Goal: Task Accomplishment & Management: Manage account settings

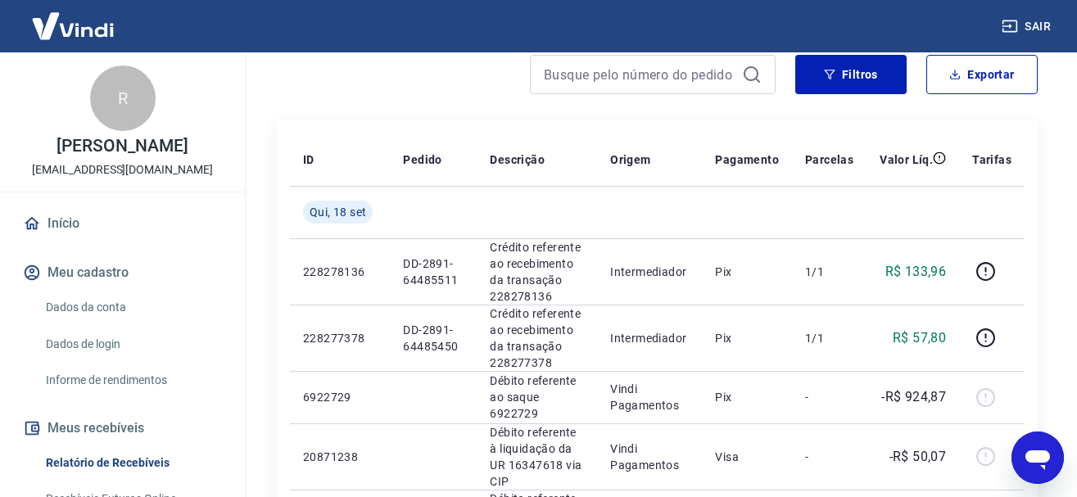
scroll to position [246, 0]
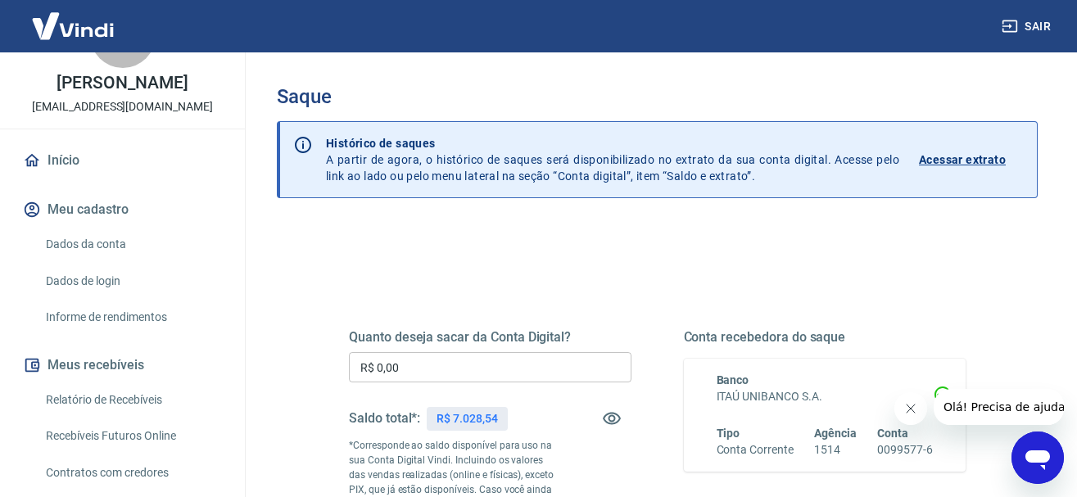
scroll to position [84, 0]
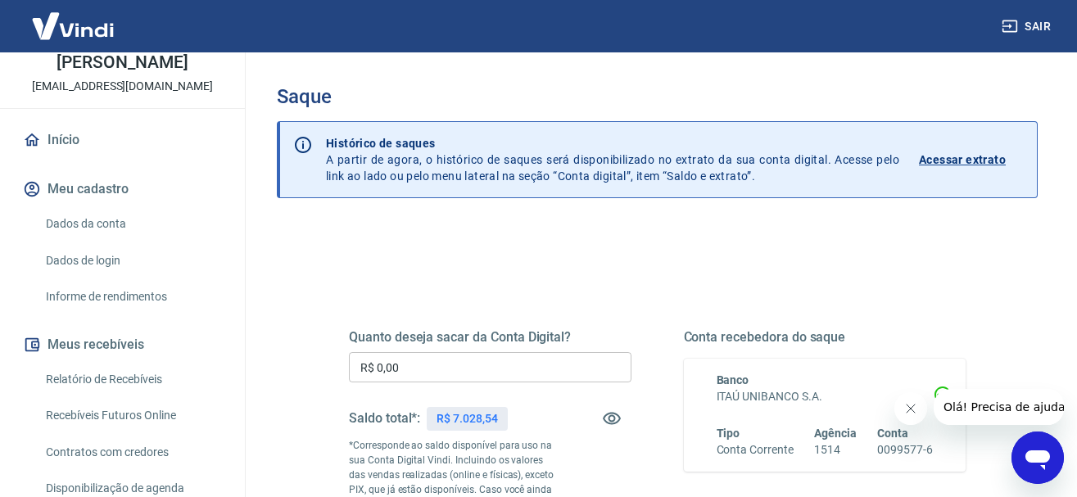
click at [127, 375] on link "Relatório de Recebíveis" at bounding box center [132, 380] width 186 height 34
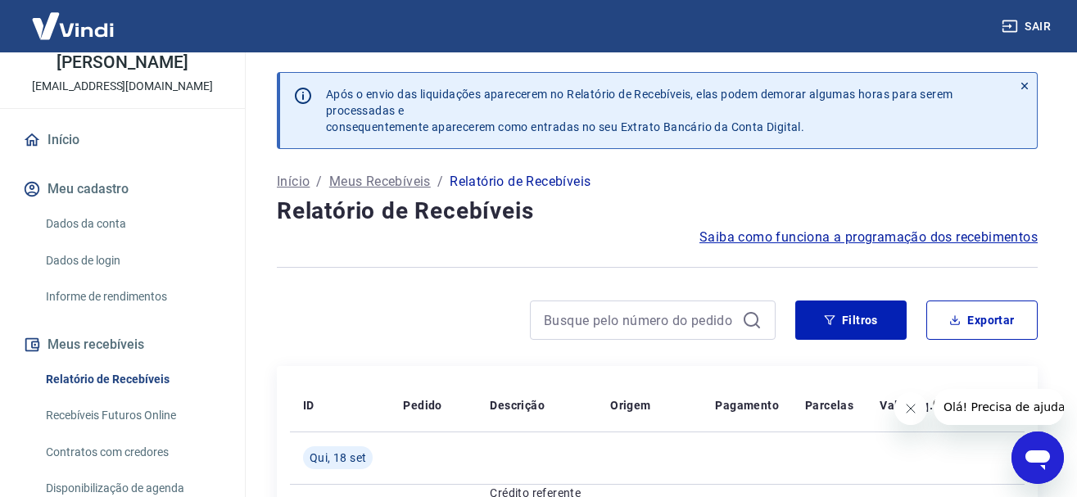
click at [592, 250] on div at bounding box center [657, 267] width 761 height 40
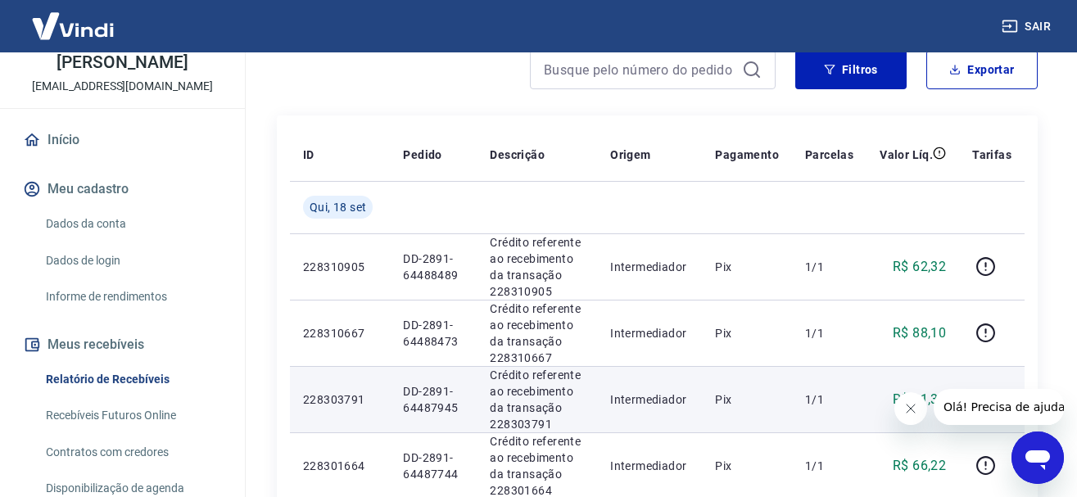
scroll to position [418, 0]
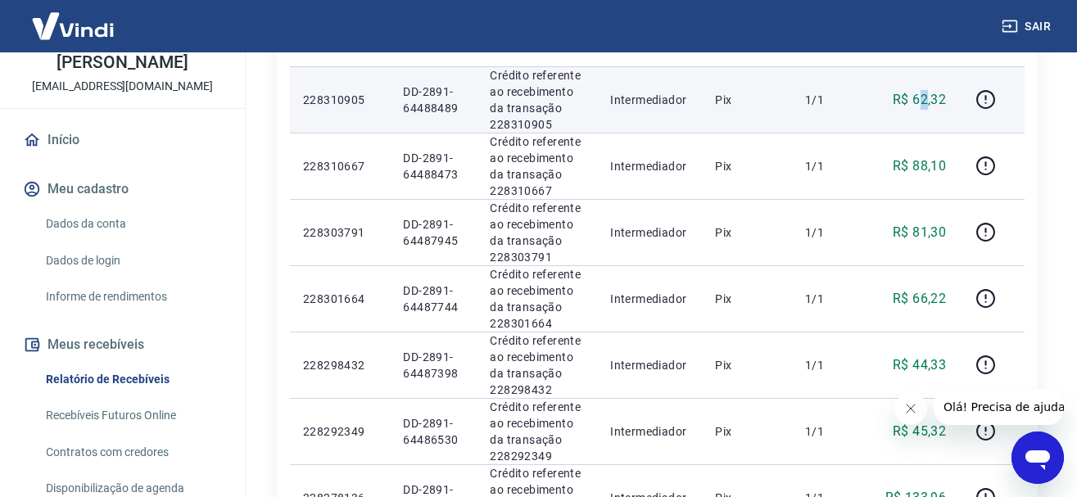
drag, startPoint x: 926, startPoint y: 130, endPoint x: 959, endPoint y: 127, distance: 33.7
click at [945, 129] on td "R$ 62,32" at bounding box center [912, 99] width 93 height 66
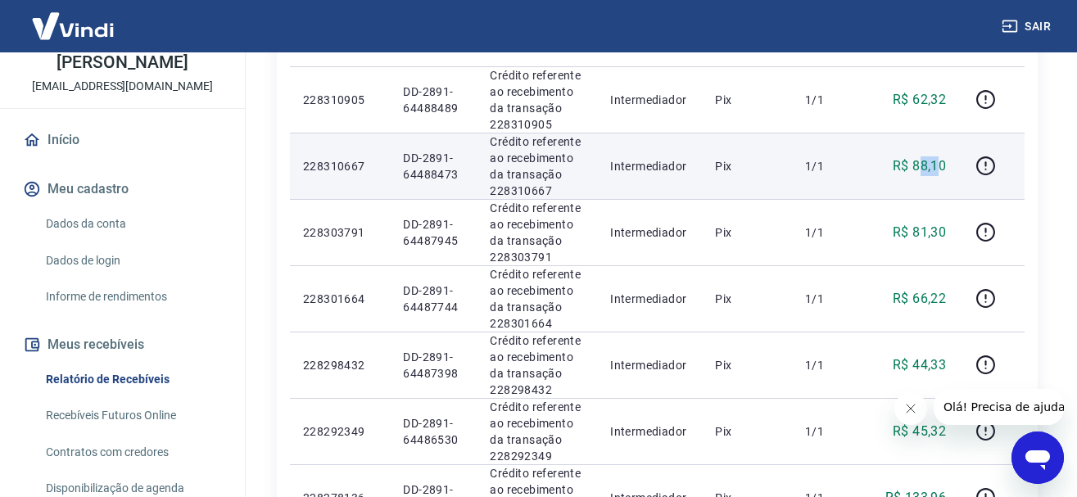
drag, startPoint x: 933, startPoint y: 202, endPoint x: 951, endPoint y: 219, distance: 24.9
click at [946, 199] on td "R$ 88,10" at bounding box center [912, 166] width 93 height 66
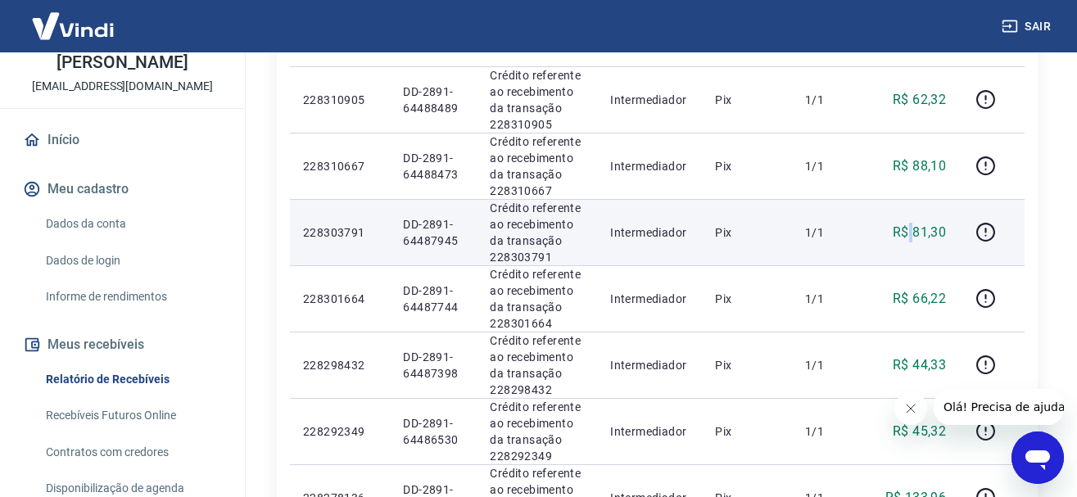
drag, startPoint x: 914, startPoint y: 304, endPoint x: 944, endPoint y: 304, distance: 29.5
click at [943, 265] on td "R$ 81,30" at bounding box center [912, 232] width 93 height 66
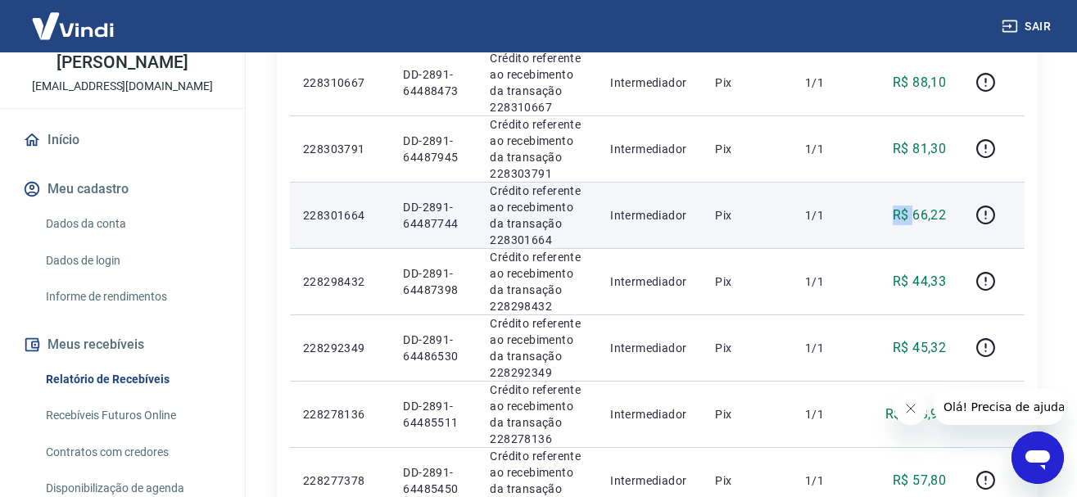
drag, startPoint x: 902, startPoint y: 327, endPoint x: 927, endPoint y: 327, distance: 24.6
click at [925, 225] on div "R$ 66,22" at bounding box center [912, 215] width 66 height 20
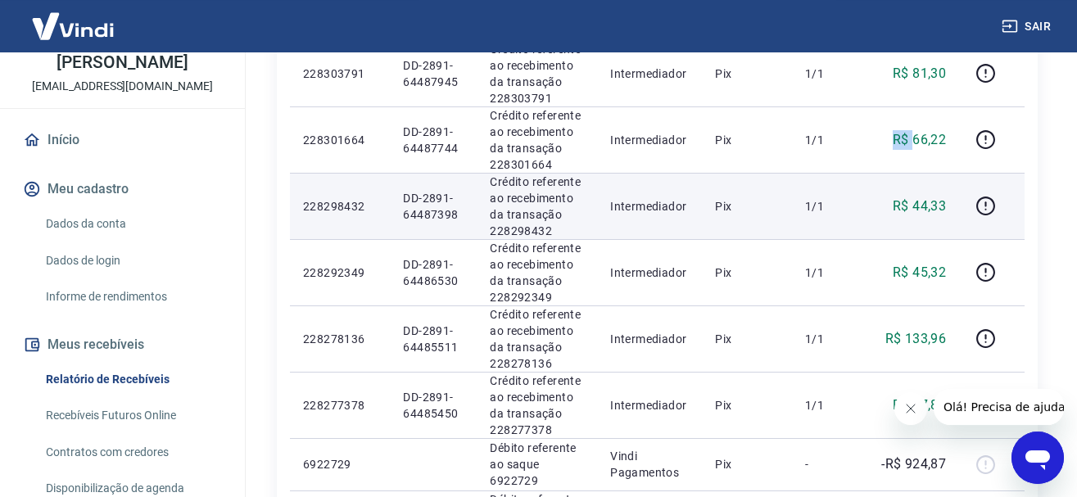
scroll to position [668, 0]
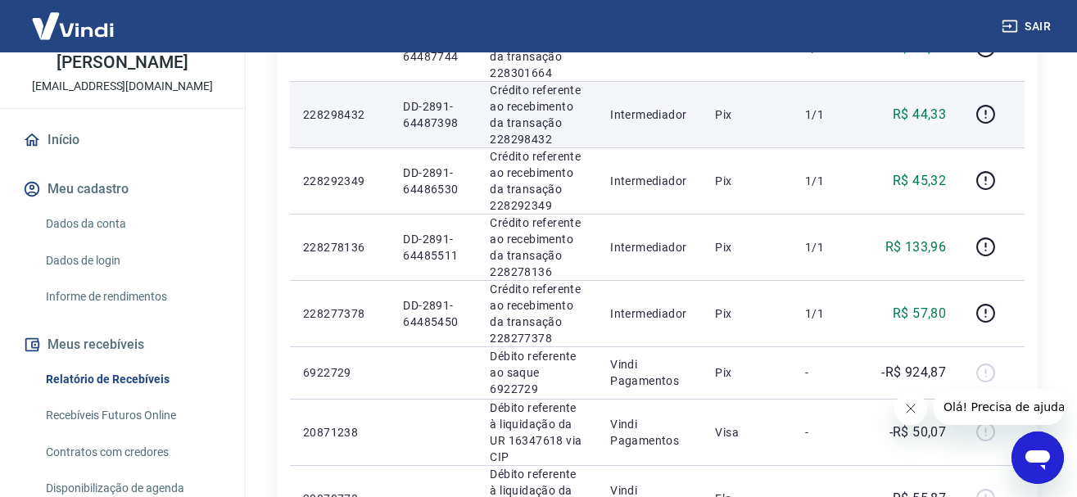
drag, startPoint x: 924, startPoint y: 265, endPoint x: 959, endPoint y: 264, distance: 34.4
click at [946, 124] on p "R$ 44,33" at bounding box center [918, 115] width 53 height 20
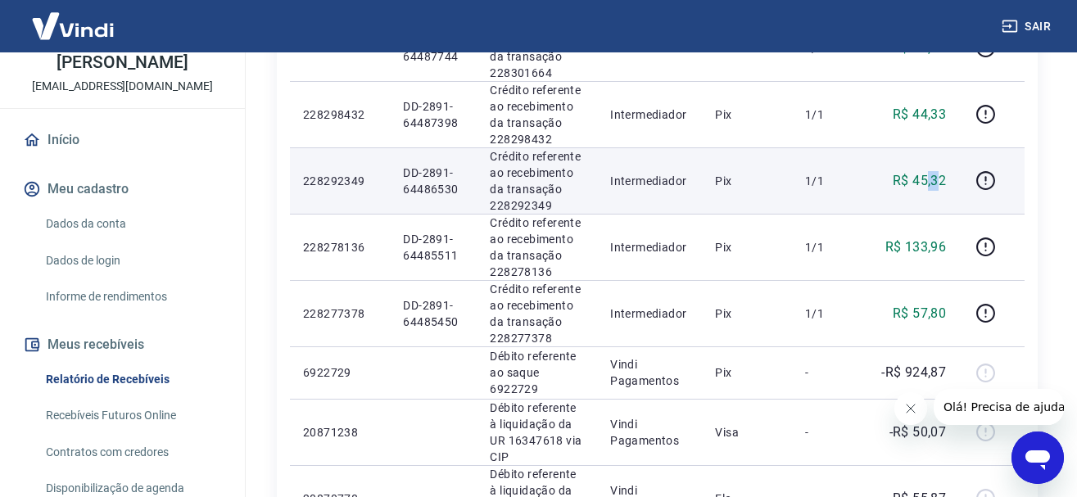
drag, startPoint x: 941, startPoint y: 355, endPoint x: 963, endPoint y: 352, distance: 22.3
click at [946, 191] on p "R$ 45,32" at bounding box center [918, 181] width 53 height 20
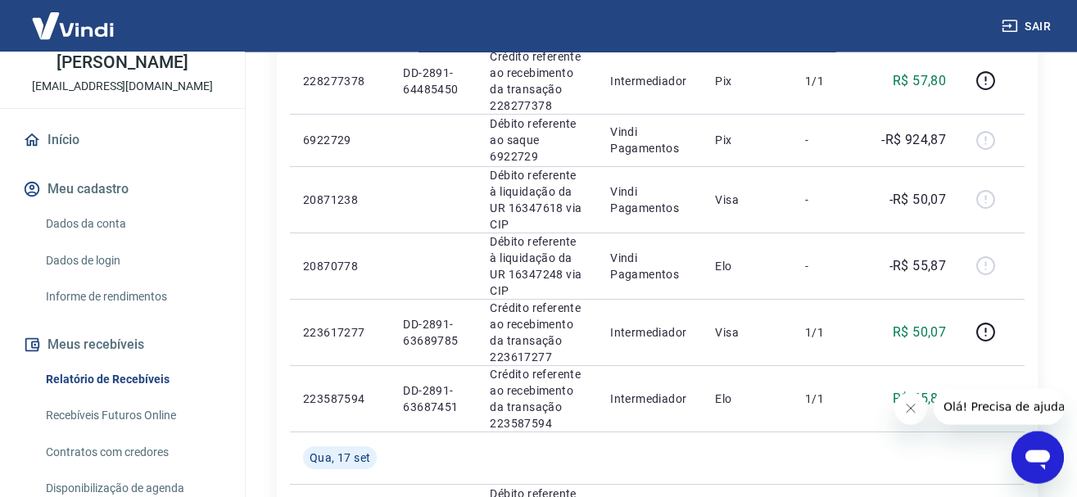
scroll to position [919, 0]
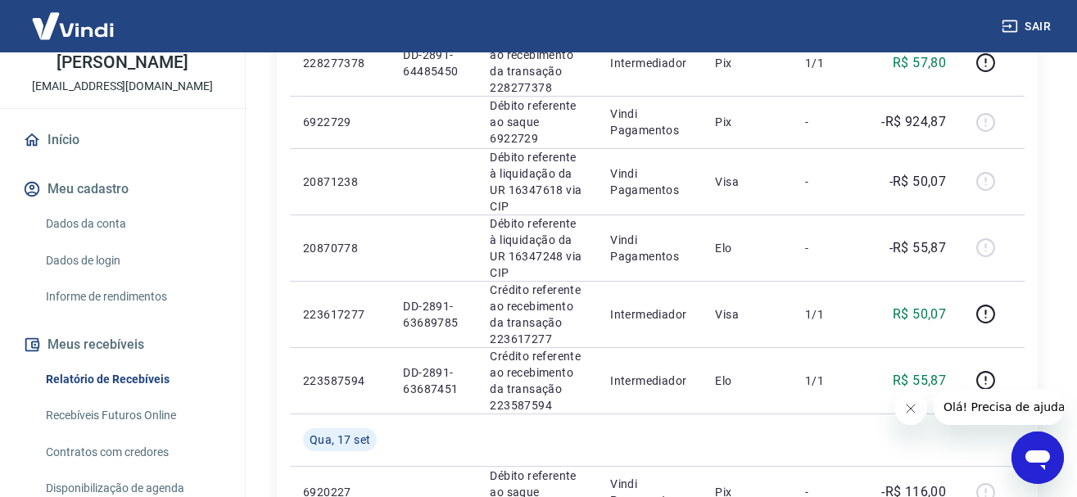
drag, startPoint x: 906, startPoint y: 192, endPoint x: 936, endPoint y: 244, distance: 60.1
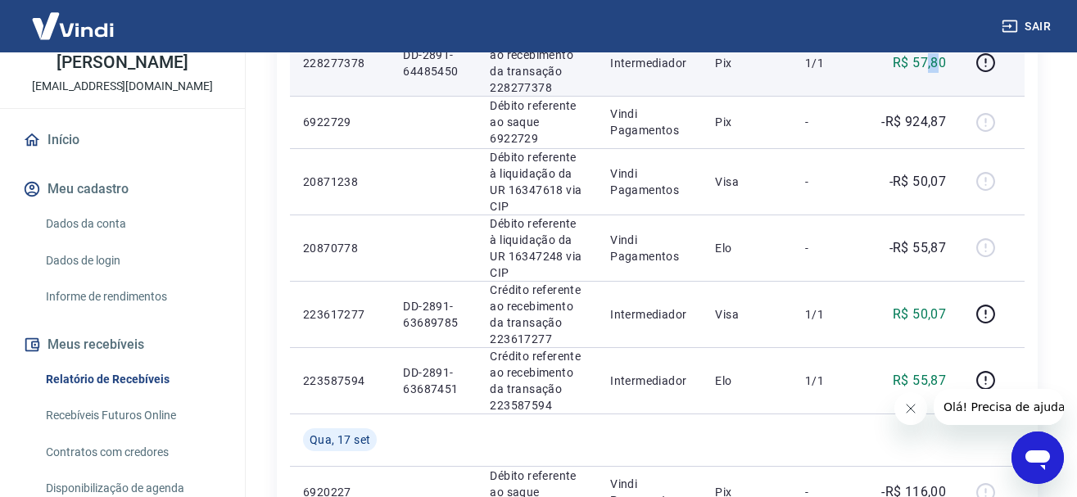
click at [952, 96] on td "R$ 57,80" at bounding box center [912, 62] width 93 height 66
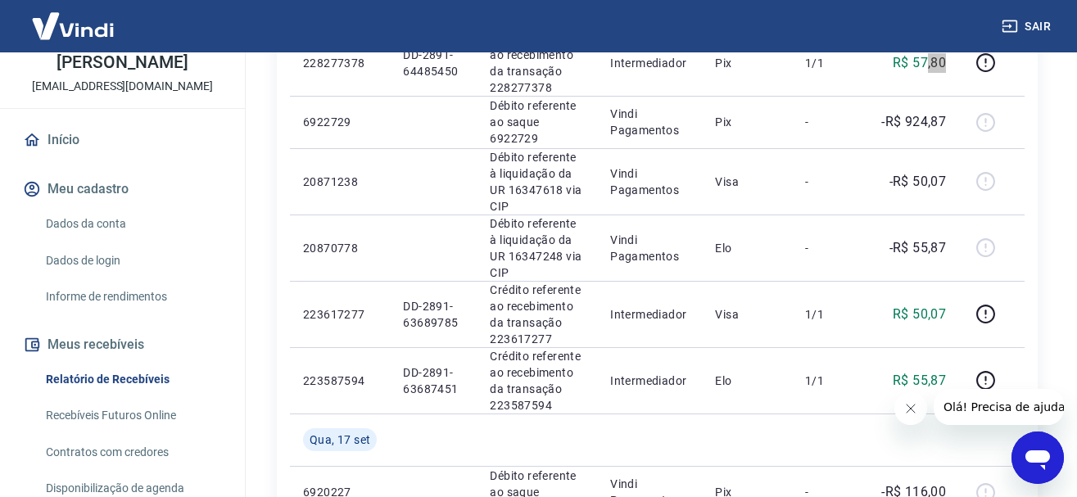
click at [913, 411] on icon "Fechar mensagem da empresa" at bounding box center [909, 408] width 13 height 13
